Goal: Transaction & Acquisition: Obtain resource

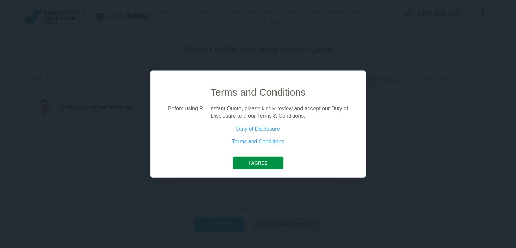
click at [254, 161] on button "I agree" at bounding box center [258, 162] width 50 height 13
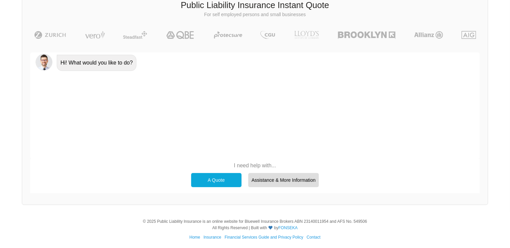
scroll to position [46, 0]
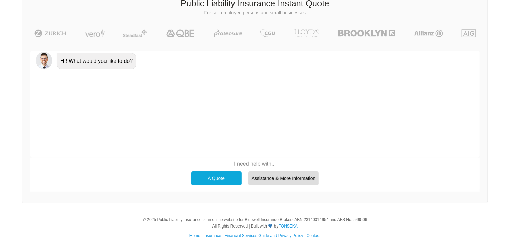
click at [209, 175] on div "A Quote" at bounding box center [216, 178] width 50 height 14
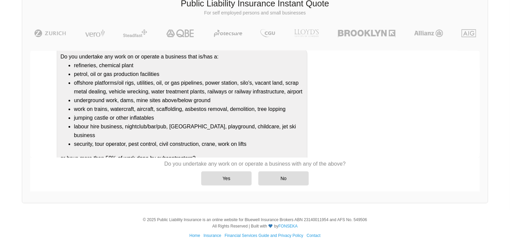
scroll to position [70, 0]
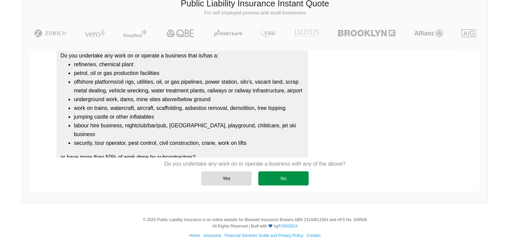
click at [281, 179] on div "No" at bounding box center [284, 178] width 50 height 14
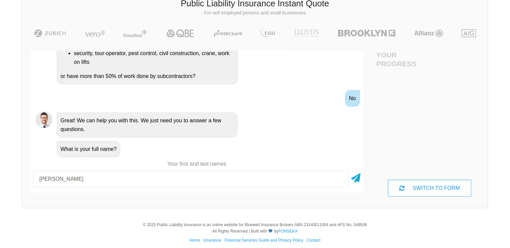
scroll to position [51, 0]
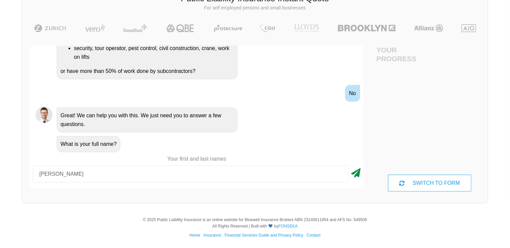
type input "[PERSON_NAME]"
click at [356, 175] on icon at bounding box center [356, 172] width 9 height 12
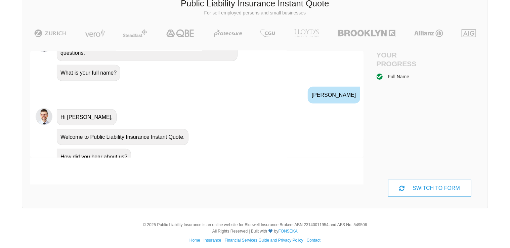
scroll to position [260, 0]
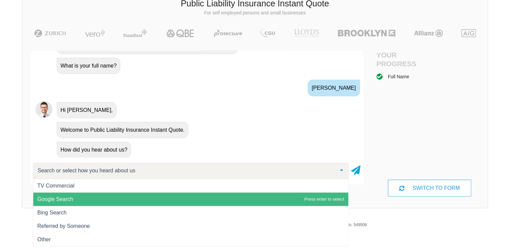
click at [62, 200] on span "Google Search" at bounding box center [55, 199] width 36 height 6
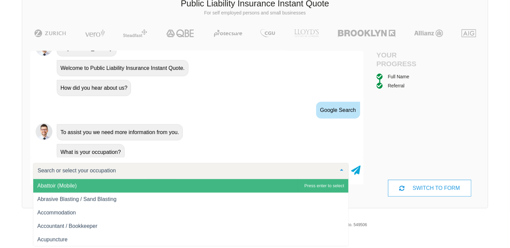
scroll to position [324, 0]
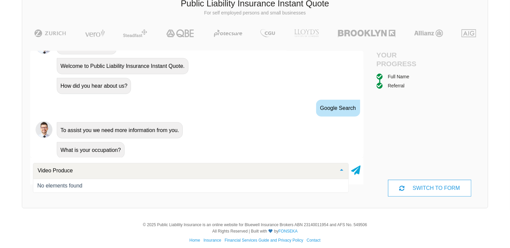
type input "Video Producer"
click at [357, 170] on icon at bounding box center [356, 169] width 9 height 12
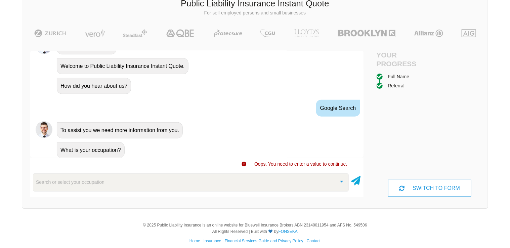
click at [118, 180] on div "Search or select your occupation" at bounding box center [191, 182] width 316 height 18
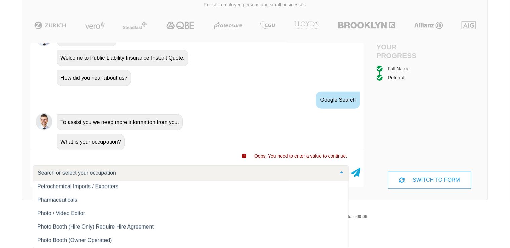
scroll to position [7155, 0]
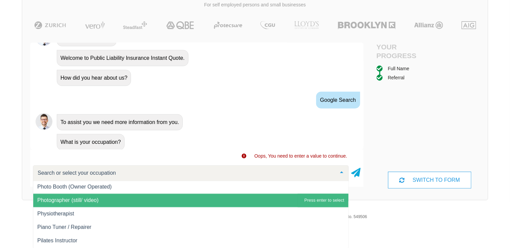
click at [78, 202] on span "Photographer (still/ video)" at bounding box center [67, 201] width 61 height 6
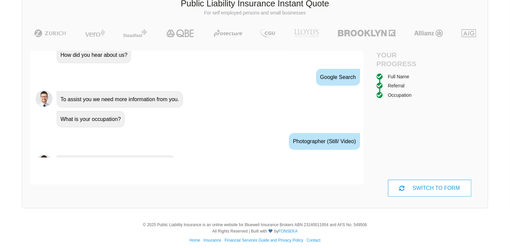
scroll to position [368, 0]
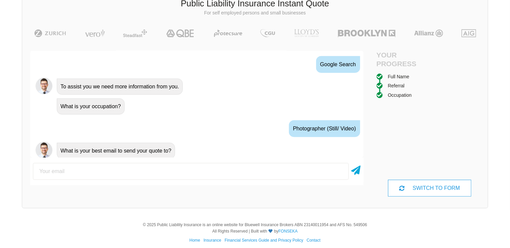
click at [57, 172] on input "email" at bounding box center [191, 171] width 316 height 17
type input "[EMAIL_ADDRESS][DOMAIN_NAME]"
click at [358, 171] on icon at bounding box center [356, 169] width 9 height 12
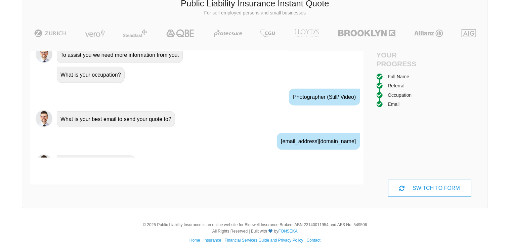
scroll to position [412, 0]
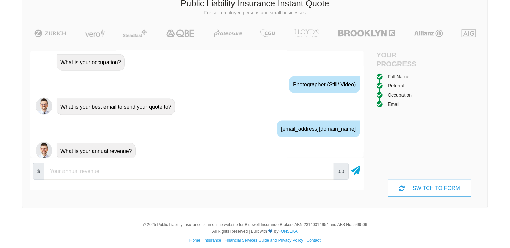
click at [54, 171] on input "number" at bounding box center [189, 171] width 290 height 17
type input "30000"
click at [356, 171] on icon at bounding box center [356, 169] width 9 height 12
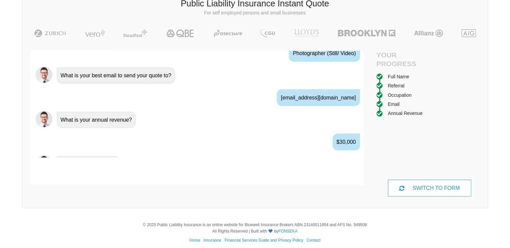
scroll to position [456, 0]
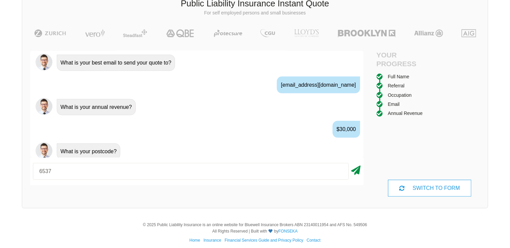
type input "6537"
click at [356, 172] on icon at bounding box center [356, 169] width 9 height 12
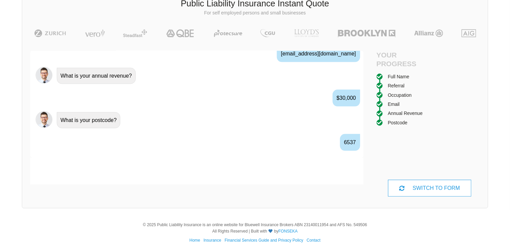
scroll to position [500, 0]
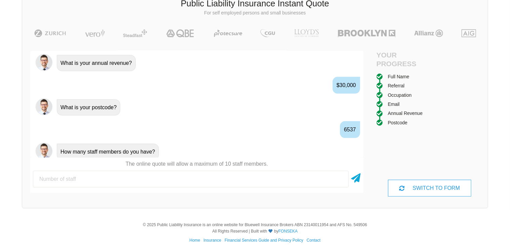
click at [84, 179] on input "number" at bounding box center [191, 179] width 316 height 17
type input "2"
click at [356, 182] on icon at bounding box center [356, 177] width 9 height 12
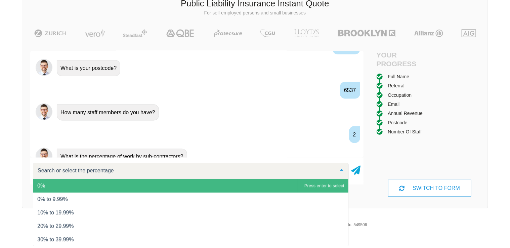
scroll to position [551, 0]
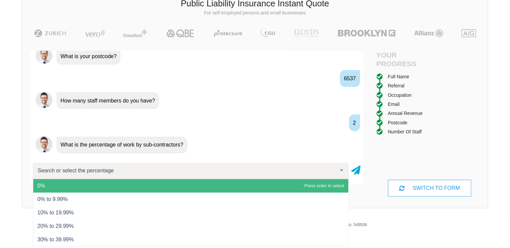
click at [55, 184] on span "0%" at bounding box center [190, 185] width 315 height 13
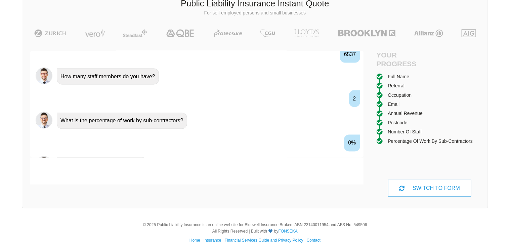
scroll to position [588, 0]
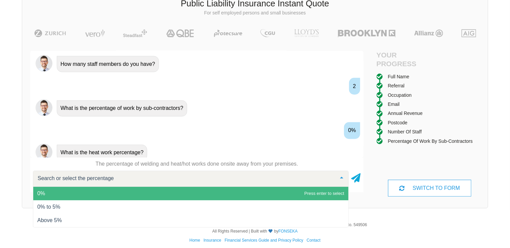
click at [60, 176] on input "text" at bounding box center [185, 178] width 299 height 7
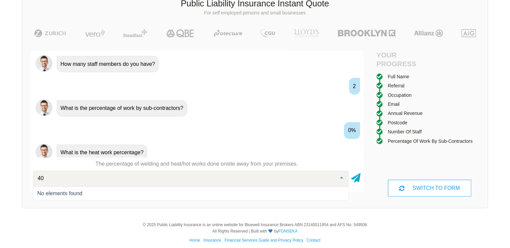
type input "40"
click at [58, 182] on div at bounding box center [191, 179] width 316 height 16
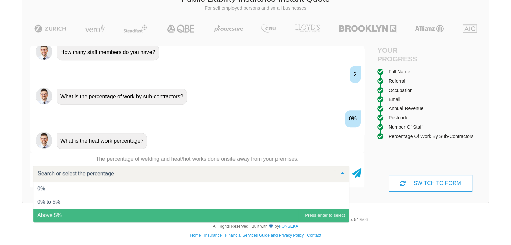
scroll to position [50, 0]
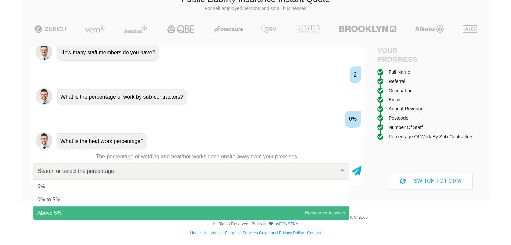
click at [44, 213] on span "Above 5%" at bounding box center [49, 213] width 25 height 6
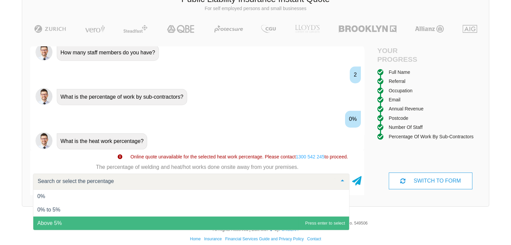
click at [52, 223] on span "Above 5%" at bounding box center [49, 224] width 25 height 6
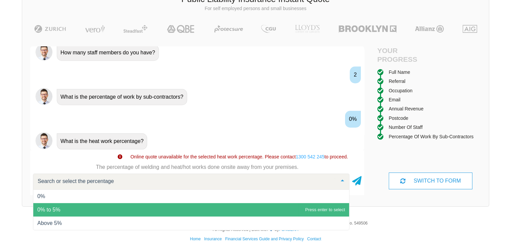
click at [51, 209] on span "0% to 5%" at bounding box center [48, 210] width 23 height 6
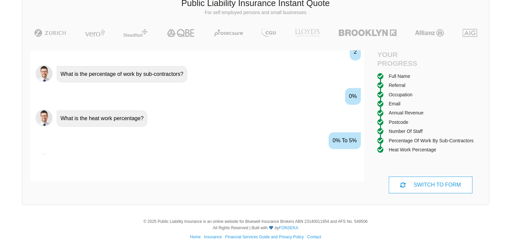
scroll to position [634, 0]
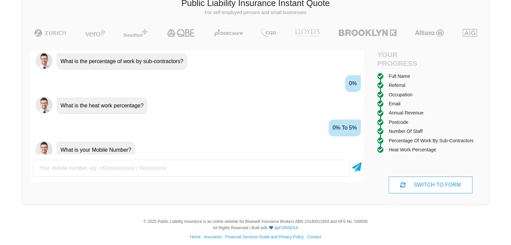
click at [101, 101] on div "What is the heat work percentage?" at bounding box center [102, 106] width 90 height 16
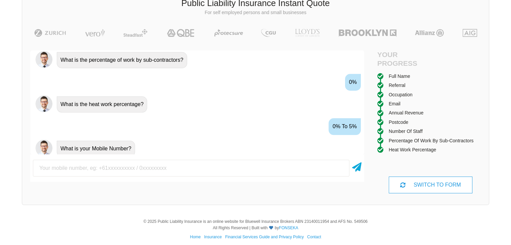
scroll to position [641, 0]
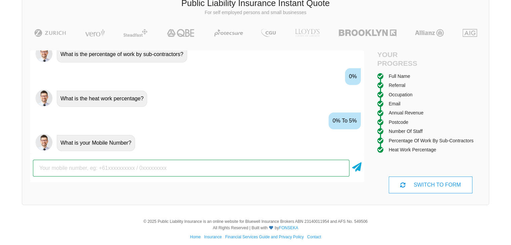
click at [56, 170] on input "text" at bounding box center [191, 168] width 317 height 17
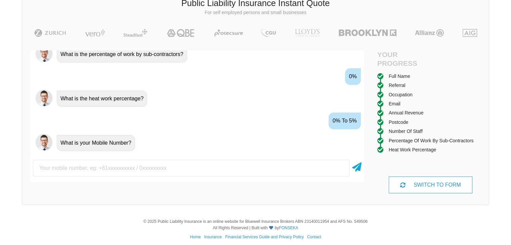
click at [71, 95] on div "What is the heat work percentage?" at bounding box center [102, 99] width 90 height 16
click at [41, 95] on img at bounding box center [44, 98] width 17 height 17
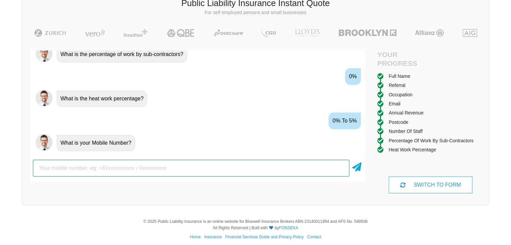
click at [61, 168] on input "text" at bounding box center [191, 168] width 317 height 17
type input "0438800165"
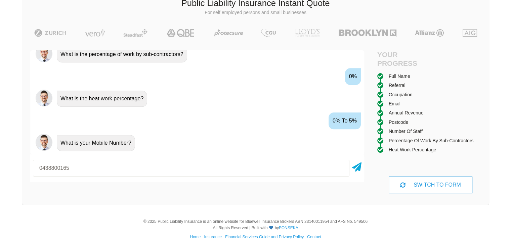
click at [356, 172] on div at bounding box center [356, 168] width 9 height 17
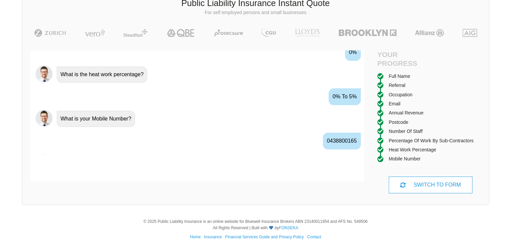
scroll to position [678, 0]
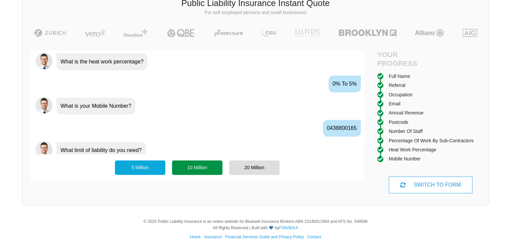
click at [197, 167] on div "10 Million" at bounding box center [197, 168] width 50 height 14
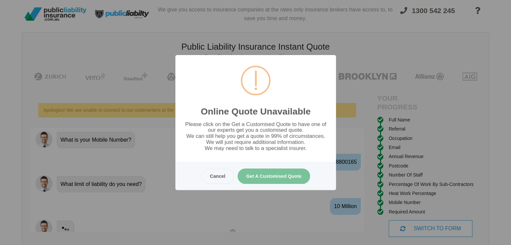
scroll to position [0, 0]
